Goal: Navigation & Orientation: Find specific page/section

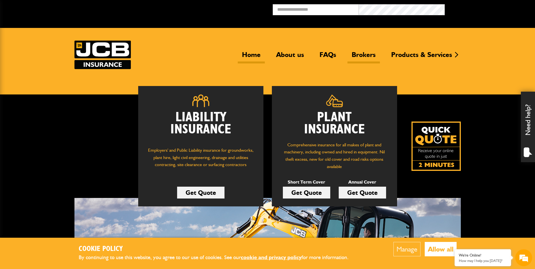
click at [363, 55] on link "Brokers" at bounding box center [364, 57] width 32 height 13
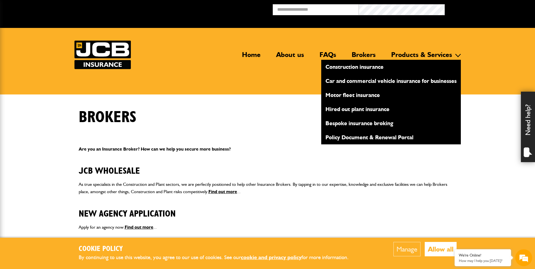
click at [428, 56] on link "Products & Services" at bounding box center [421, 57] width 69 height 13
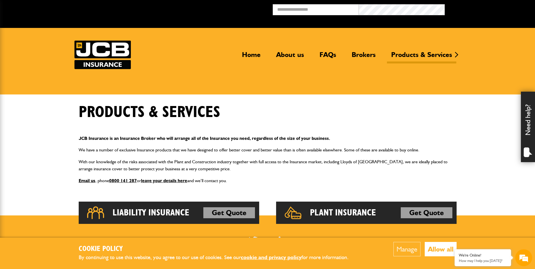
click at [247, 50] on div "Home About us FAQs Brokers Products & Services Construction insurance Car and c…" at bounding box center [267, 55] width 387 height 28
click at [250, 53] on link "Home" at bounding box center [251, 57] width 27 height 13
